Goal: Task Accomplishment & Management: Use online tool/utility

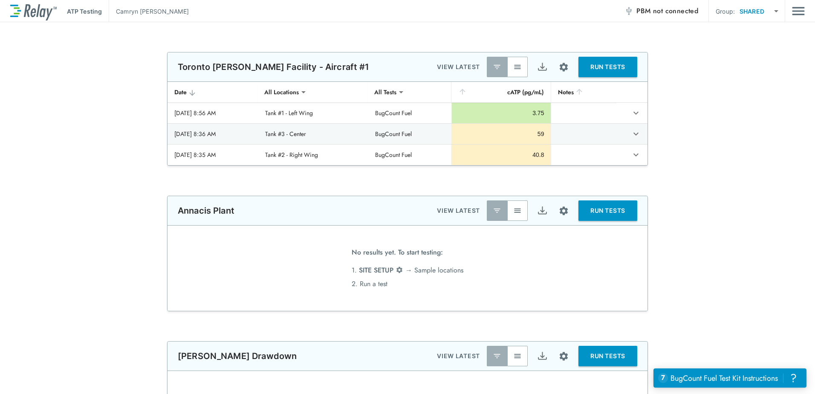
scroll to position [63, 0]
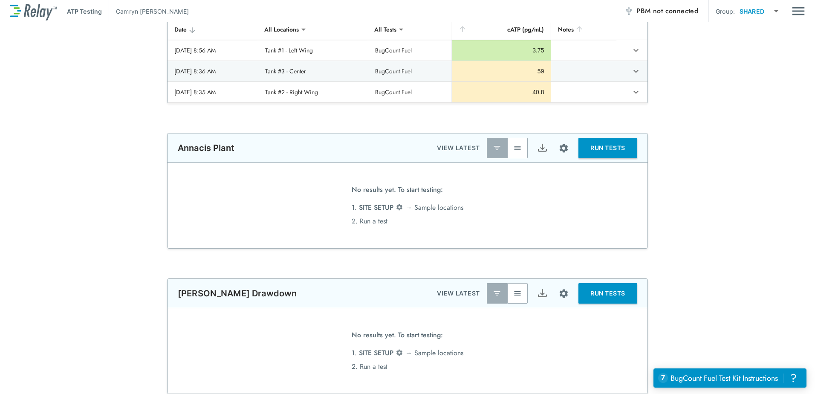
click at [519, 298] on button "button" at bounding box center [517, 293] width 20 height 20
click at [560, 300] on button "Site setup" at bounding box center [563, 293] width 23 height 23
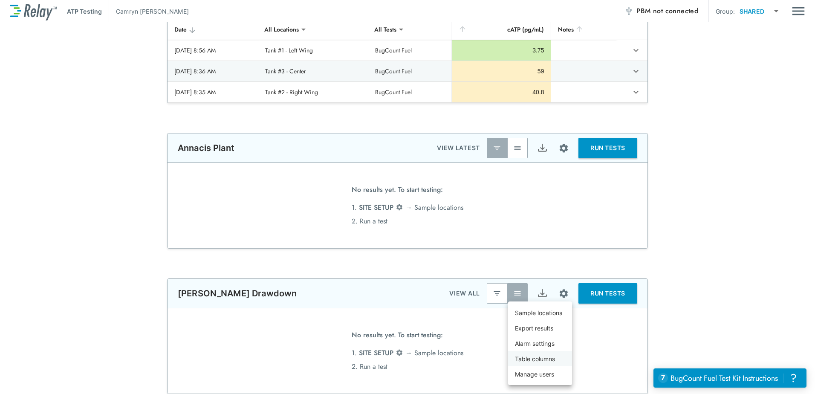
click at [544, 354] on p "Table columns" at bounding box center [535, 358] width 40 height 9
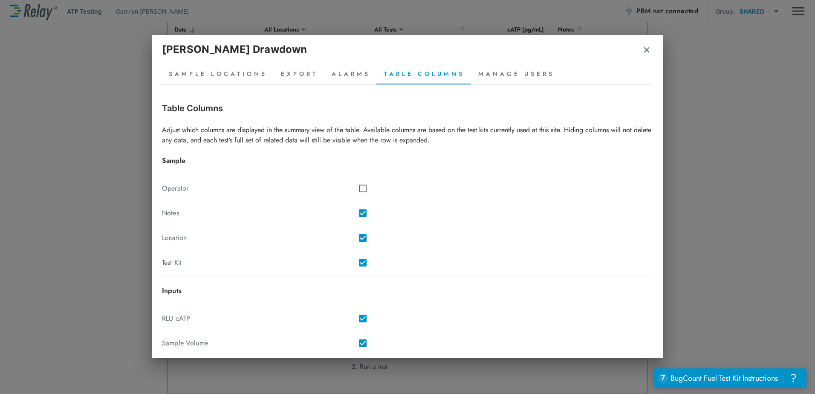
scroll to position [138, 0]
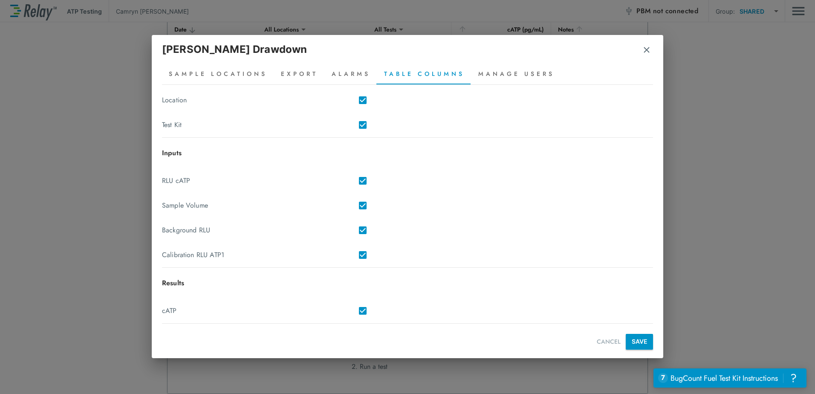
click at [640, 341] on button "SAVE" at bounding box center [639, 342] width 27 height 16
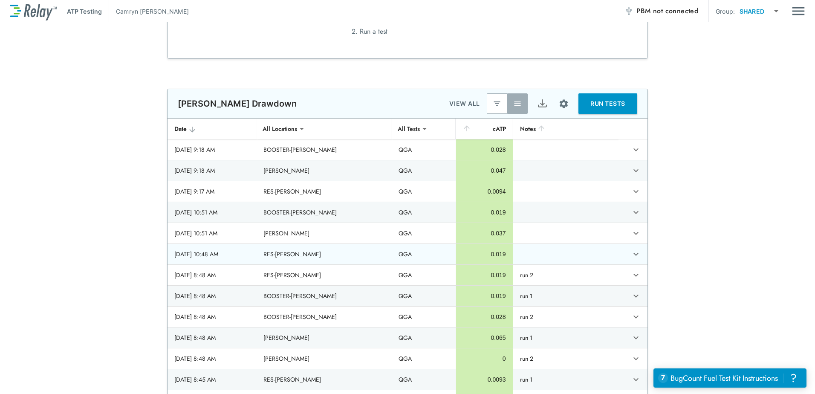
scroll to position [43, 0]
